Goal: Task Accomplishment & Management: Use online tool/utility

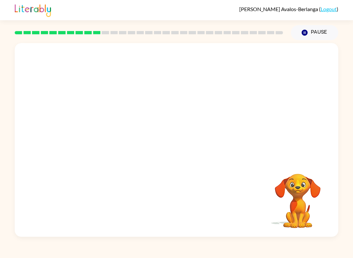
click at [282, 195] on video "Your browser must support playing .mp4 files to use Literably. Please try using…" at bounding box center [297, 196] width 65 height 65
click at [256, 196] on div "Your browser must support playing .mp4 files to use Literably. Please try using…" at bounding box center [177, 140] width 324 height 194
click at [315, 39] on button "Pause Pause" at bounding box center [314, 32] width 47 height 15
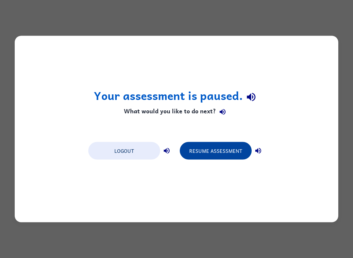
click at [197, 152] on button "Resume Assessment" at bounding box center [216, 151] width 72 height 18
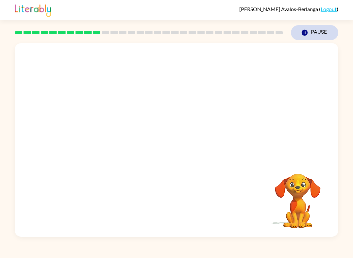
click at [329, 31] on button "Pause Pause" at bounding box center [314, 32] width 47 height 15
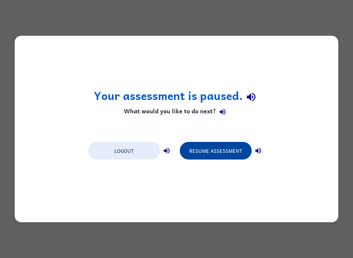
click at [235, 146] on button "Resume Assessment" at bounding box center [216, 151] width 72 height 18
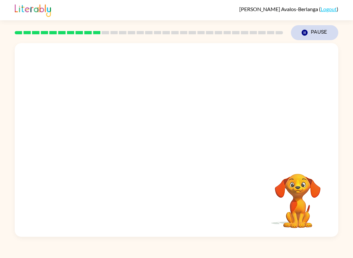
click at [312, 31] on button "Pause Pause" at bounding box center [314, 32] width 47 height 15
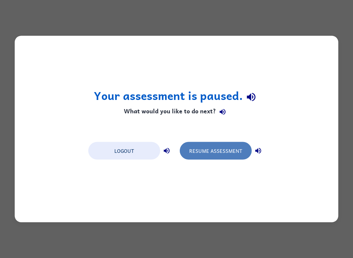
click at [231, 155] on button "Resume Assessment" at bounding box center [216, 151] width 72 height 18
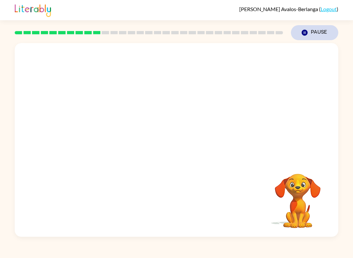
click at [327, 33] on button "Pause Pause" at bounding box center [314, 32] width 47 height 15
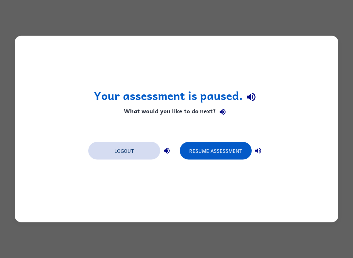
click at [101, 152] on button "Logout" at bounding box center [124, 151] width 72 height 18
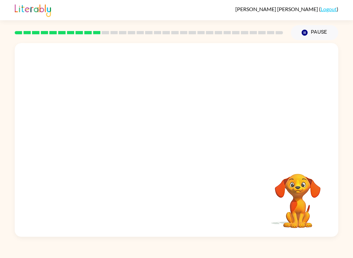
click at [352, 194] on div "Your browser must support playing .mp4 files to use Literably. Please try using…" at bounding box center [176, 138] width 353 height 197
click at [174, 146] on icon "button" at bounding box center [176, 143] width 11 height 11
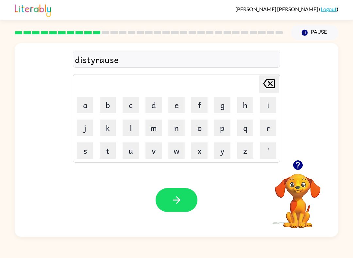
click at [203, 207] on div "Your browser must support playing .mp4 files to use Literably. Please try using…" at bounding box center [177, 200] width 324 height 74
click at [185, 195] on button "button" at bounding box center [177, 200] width 42 height 24
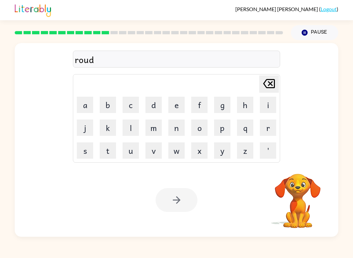
click at [182, 204] on icon "button" at bounding box center [176, 200] width 11 height 11
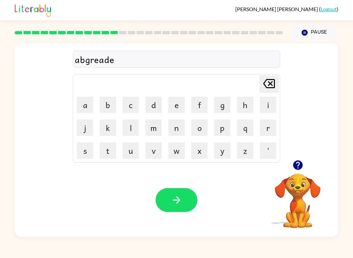
click at [185, 216] on div "Your browser must support playing .mp4 files to use Literably. Please try using…" at bounding box center [177, 200] width 324 height 74
click at [180, 205] on icon "button" at bounding box center [176, 200] width 11 height 11
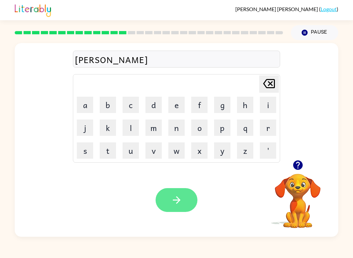
click at [180, 199] on icon "button" at bounding box center [176, 200] width 11 height 11
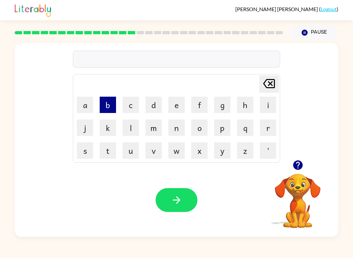
click at [110, 111] on button "b" at bounding box center [108, 105] width 16 height 16
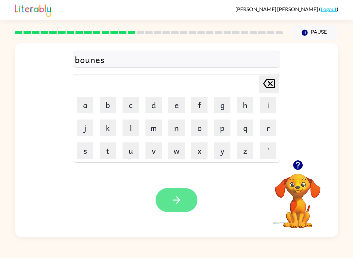
click at [187, 205] on button "button" at bounding box center [177, 200] width 42 height 24
click at [190, 193] on button "button" at bounding box center [177, 200] width 42 height 24
click at [187, 203] on button "button" at bounding box center [177, 200] width 42 height 24
click at [178, 205] on icon "button" at bounding box center [176, 200] width 11 height 11
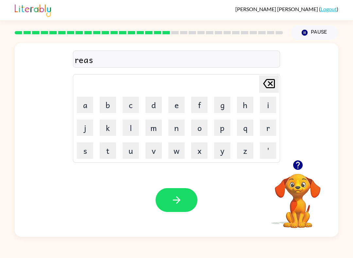
click at [295, 167] on icon "button" at bounding box center [297, 165] width 9 height 9
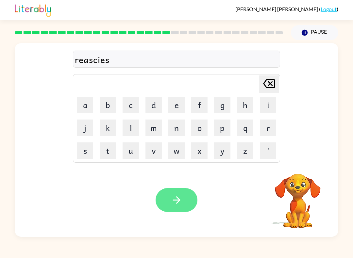
click at [174, 203] on icon "button" at bounding box center [176, 200] width 11 height 11
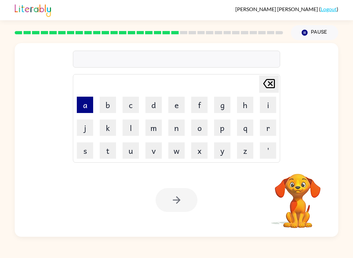
click at [88, 108] on button "a" at bounding box center [85, 105] width 16 height 16
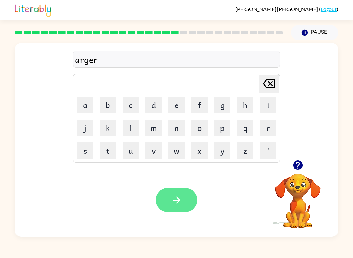
click at [187, 212] on button "button" at bounding box center [177, 200] width 42 height 24
click at [180, 210] on button "button" at bounding box center [177, 200] width 42 height 24
click at [175, 198] on icon "button" at bounding box center [176, 200] width 11 height 11
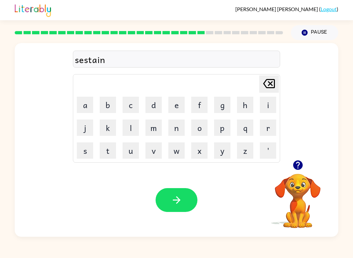
click at [184, 167] on div "Your browser must support playing .mp4 files to use Literably. Please try using…" at bounding box center [177, 200] width 324 height 74
click at [175, 199] on icon "button" at bounding box center [176, 200] width 11 height 11
click at [176, 201] on icon "button" at bounding box center [176, 200] width 11 height 11
click at [180, 199] on icon "button" at bounding box center [176, 200] width 11 height 11
click at [296, 166] on icon "button" at bounding box center [297, 165] width 9 height 9
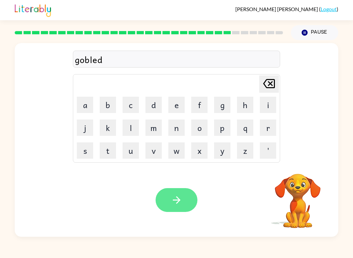
click at [163, 205] on button "button" at bounding box center [177, 200] width 42 height 24
click at [181, 202] on icon "button" at bounding box center [176, 200] width 11 height 11
click at [170, 196] on button "button" at bounding box center [177, 200] width 42 height 24
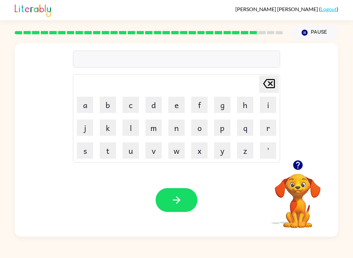
click at [302, 165] on icon "button" at bounding box center [297, 165] width 9 height 9
click at [305, 163] on button "button" at bounding box center [298, 165] width 17 height 17
click at [302, 166] on icon "button" at bounding box center [297, 165] width 9 height 9
click at [183, 192] on button "button" at bounding box center [177, 200] width 42 height 24
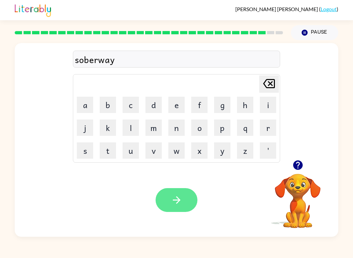
click at [176, 206] on icon "button" at bounding box center [176, 200] width 11 height 11
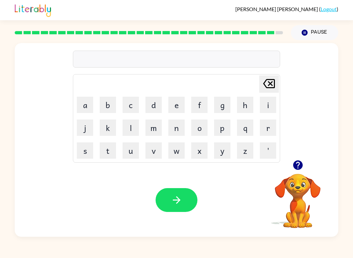
click at [299, 158] on button "button" at bounding box center [298, 165] width 17 height 17
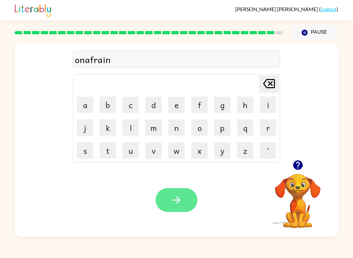
click at [170, 212] on button "button" at bounding box center [177, 200] width 42 height 24
